Goal: Task Accomplishment & Management: Manage account settings

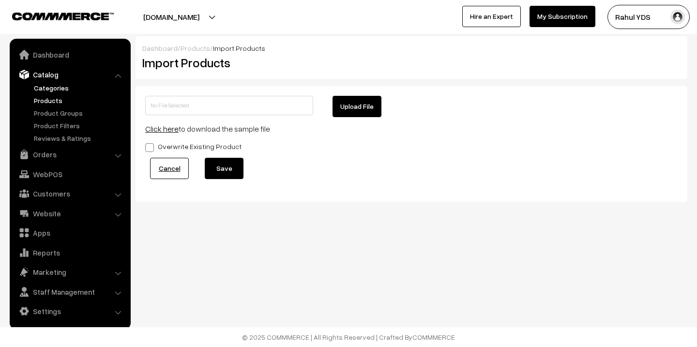
click at [46, 89] on link "Categories" at bounding box center [79, 88] width 96 height 10
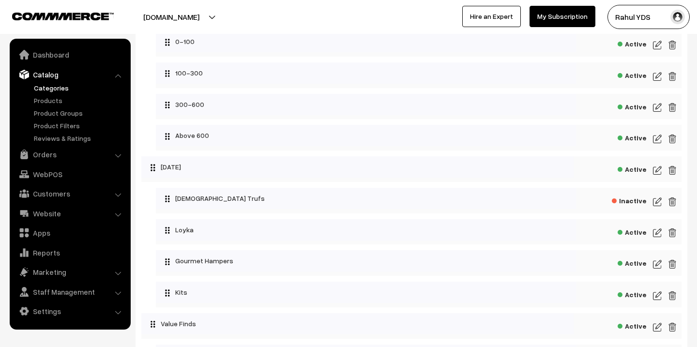
scroll to position [4590, 0]
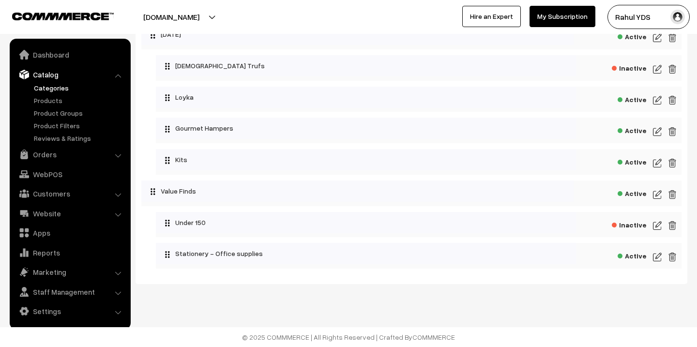
click at [630, 194] on span "Active" at bounding box center [632, 192] width 29 height 12
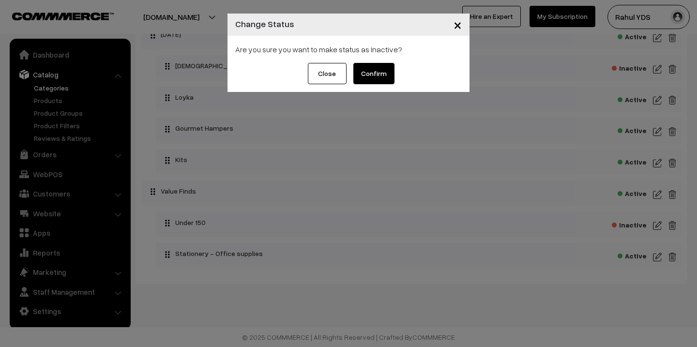
click at [373, 70] on button "Confirm" at bounding box center [373, 73] width 41 height 21
